Goal: Connect with others: Connect with others

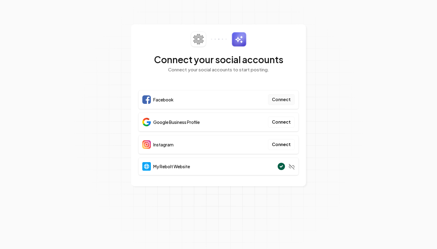
click at [282, 100] on button "Connect" at bounding box center [281, 99] width 27 height 11
click at [285, 100] on button "Connect" at bounding box center [281, 99] width 27 height 11
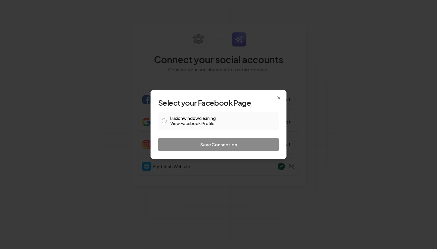
click at [197, 123] on link "View Facebook Profile" at bounding box center [222, 123] width 105 height 6
click at [278, 101] on h2 "Select your Facebook Page" at bounding box center [218, 103] width 121 height 10
click at [279, 98] on icon "button" at bounding box center [279, 97] width 5 height 5
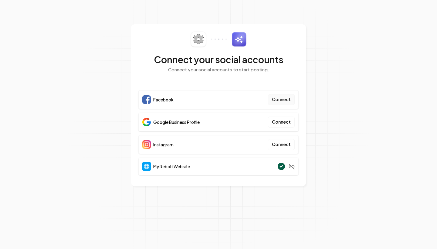
click at [285, 101] on button "Connect" at bounding box center [281, 99] width 27 height 11
click at [277, 103] on button "Connect" at bounding box center [281, 99] width 27 height 11
click at [278, 99] on button "Connect" at bounding box center [281, 99] width 27 height 11
click at [285, 104] on button "Connect" at bounding box center [281, 99] width 27 height 11
click at [274, 122] on button "Connect" at bounding box center [281, 122] width 27 height 11
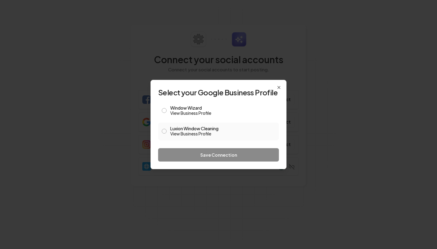
click at [191, 128] on label "Luxion Window Cleaning View Business Profile" at bounding box center [222, 131] width 105 height 10
click at [167, 129] on button "Luxion Window Cleaning View Business Profile" at bounding box center [164, 131] width 5 height 5
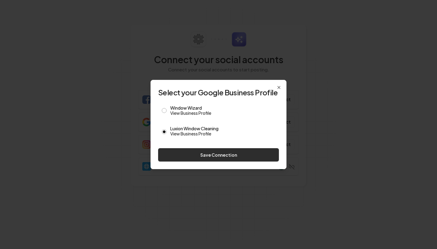
click at [235, 157] on button "Save Connection" at bounding box center [218, 154] width 121 height 13
